Goal: Task Accomplishment & Management: Complete application form

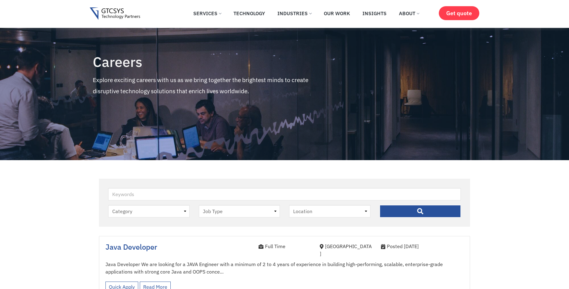
scroll to position [141, 0]
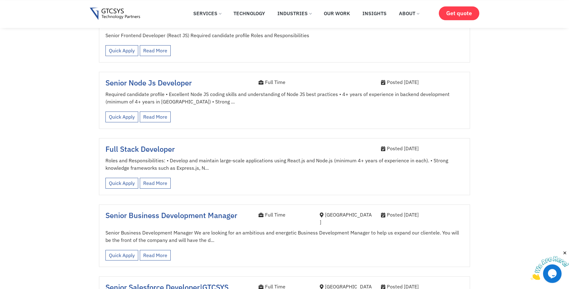
scroll to position [317, 0]
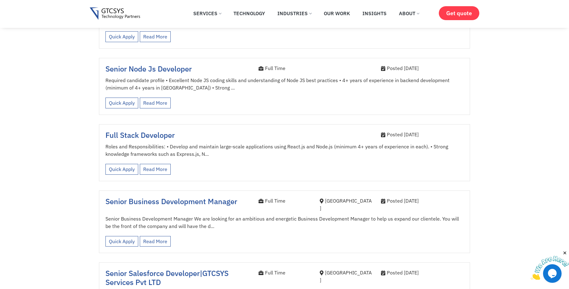
click at [290, 143] on p "Roles and Responsibilities: • Develop and maintain large-scale applications usi…" at bounding box center [285, 150] width 358 height 15
click at [160, 164] on link "Read More" at bounding box center [155, 169] width 31 height 11
